Goal: Information Seeking & Learning: Learn about a topic

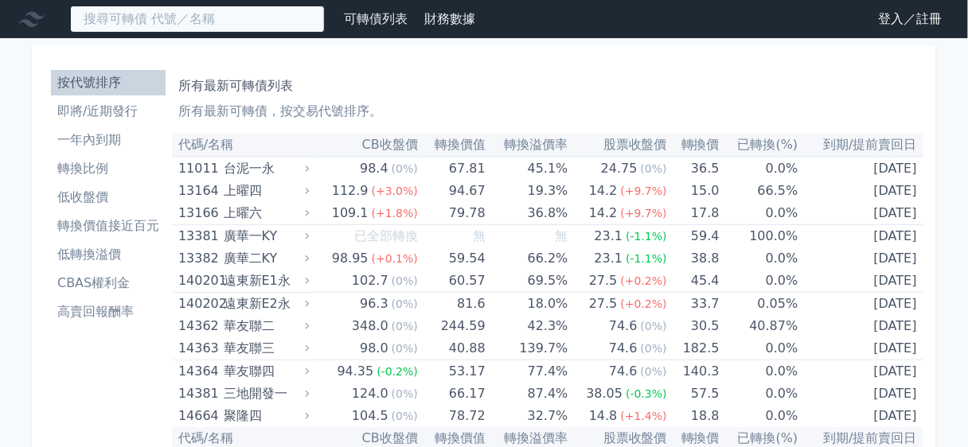
click at [185, 8] on input at bounding box center [197, 19] width 255 height 27
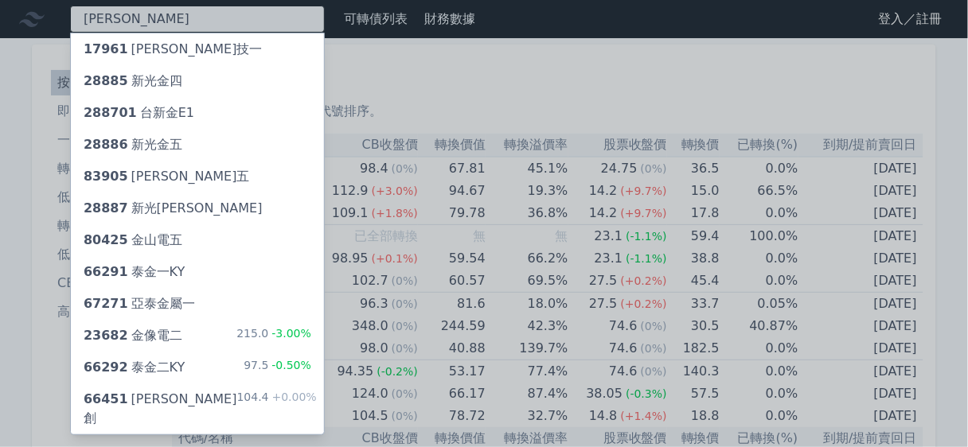
type input "[PERSON_NAME]"
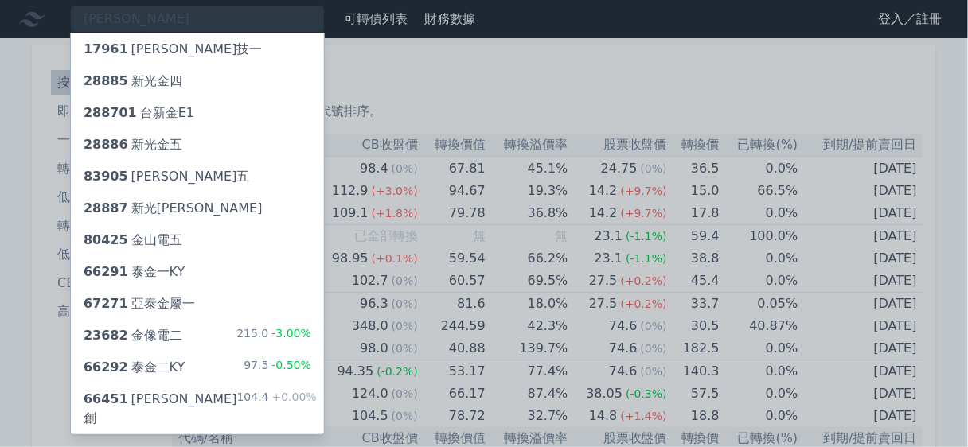
click at [166, 330] on div "23682 金像電二" at bounding box center [133, 335] width 99 height 19
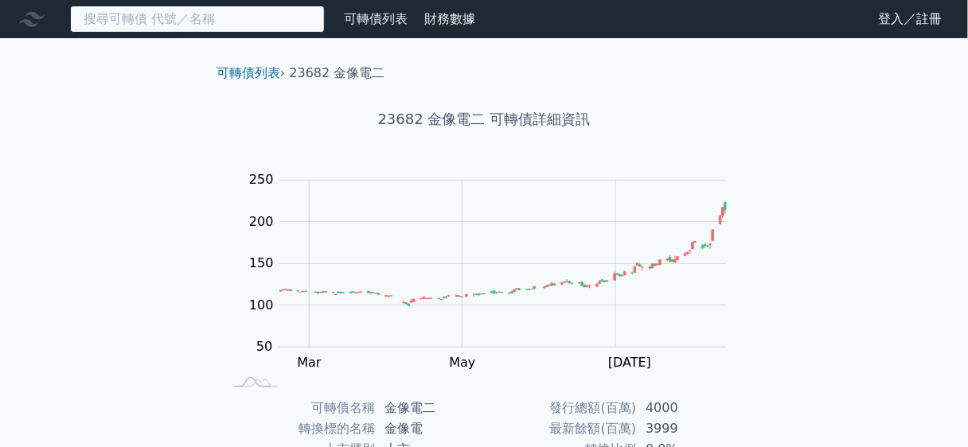
click at [155, 10] on input at bounding box center [197, 19] width 255 height 27
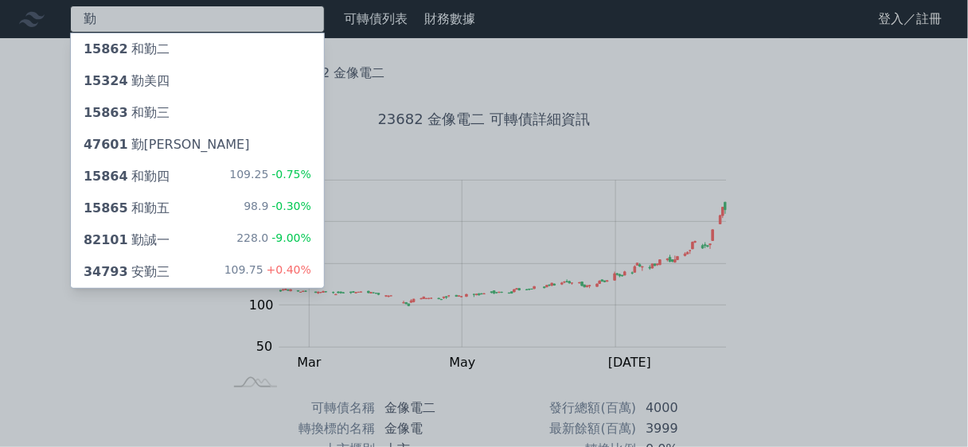
type input "勤"
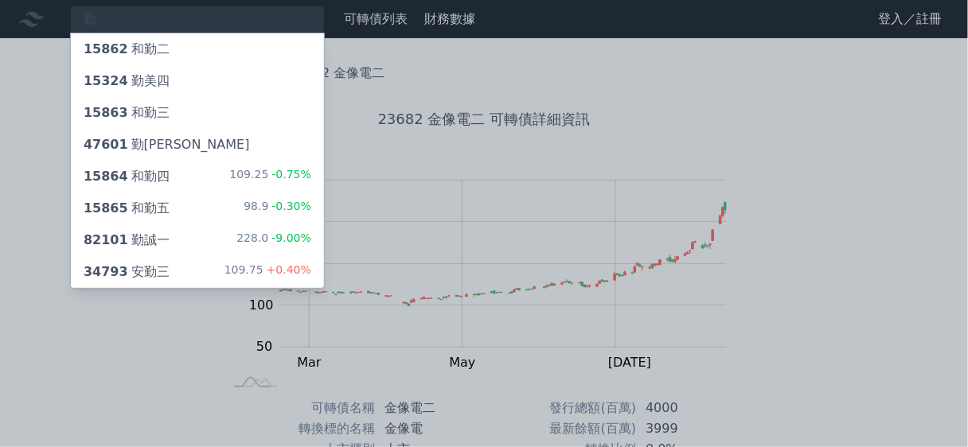
click at [135, 248] on div "82101 勤誠一" at bounding box center [127, 240] width 86 height 19
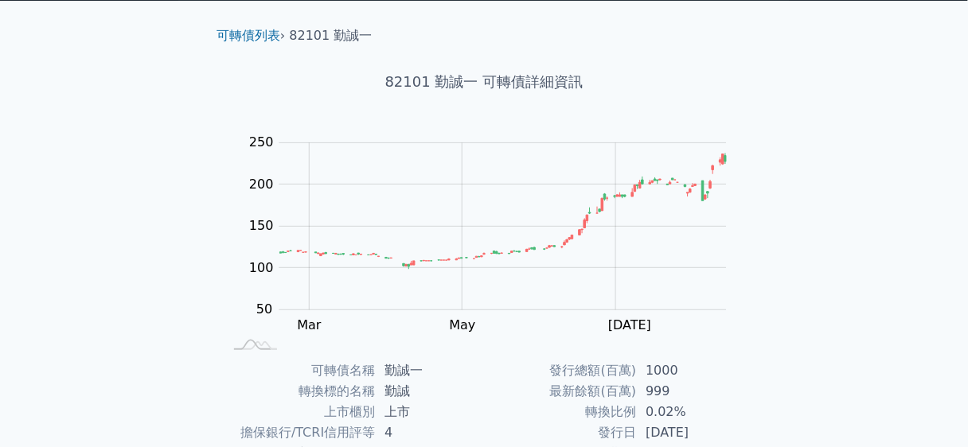
scroll to position [191, 0]
